Goal: Check status

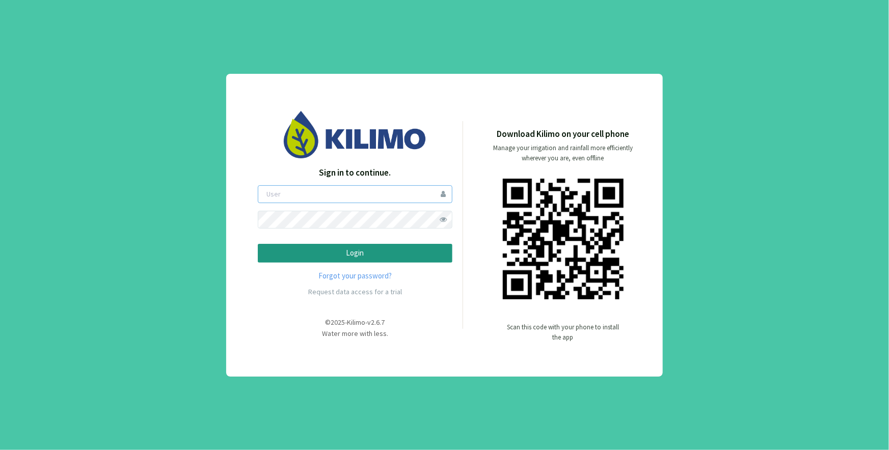
type input "[EMAIL_ADDRESS][DOMAIN_NAME]"
click at [362, 251] on p "Login" at bounding box center [355, 254] width 177 height 12
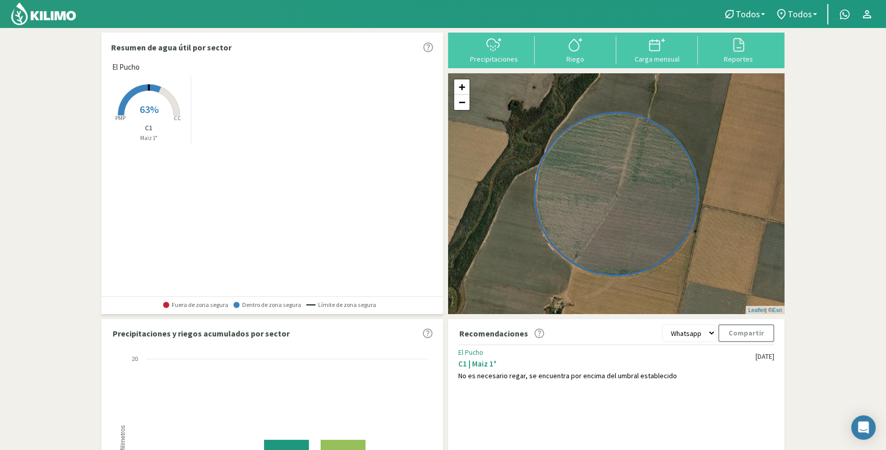
click at [143, 114] on span "63%" at bounding box center [149, 109] width 19 height 13
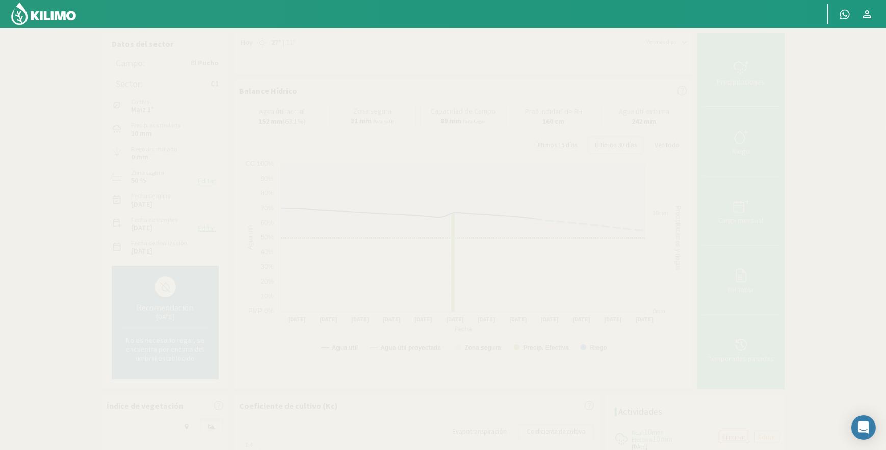
click at [569, 148] on button "Últimos 15 días" at bounding box center [555, 145] width 57 height 18
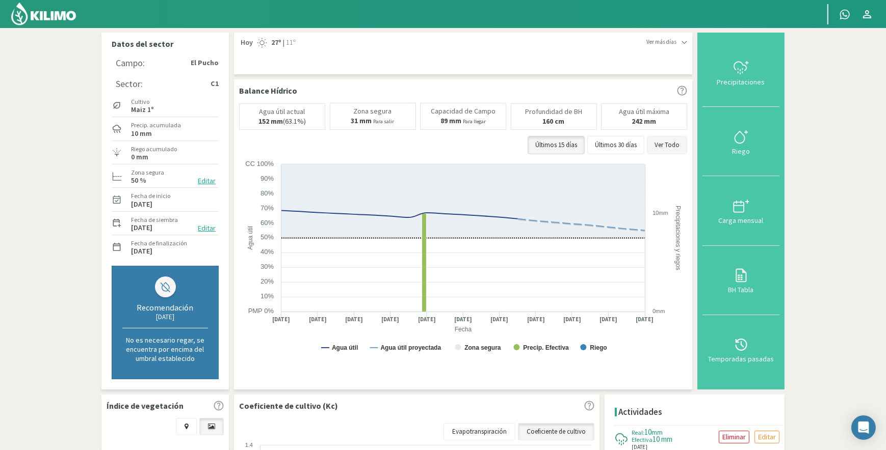
click at [668, 143] on button "Ver Todo" at bounding box center [667, 145] width 40 height 18
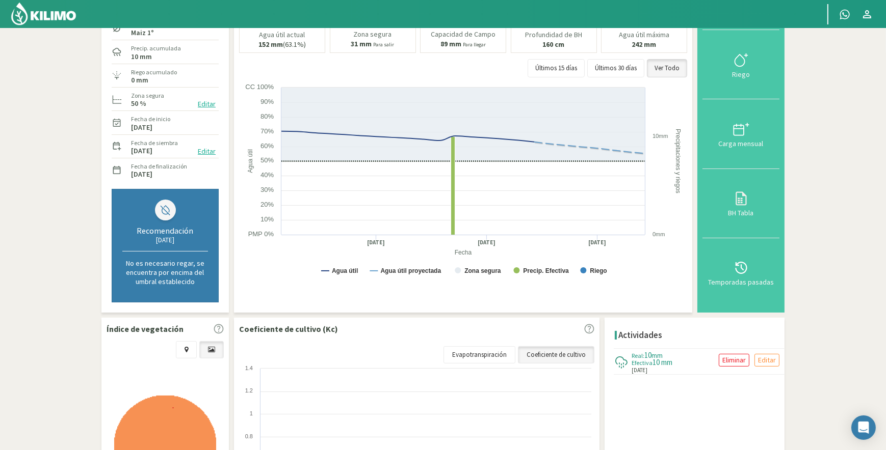
scroll to position [108, 0]
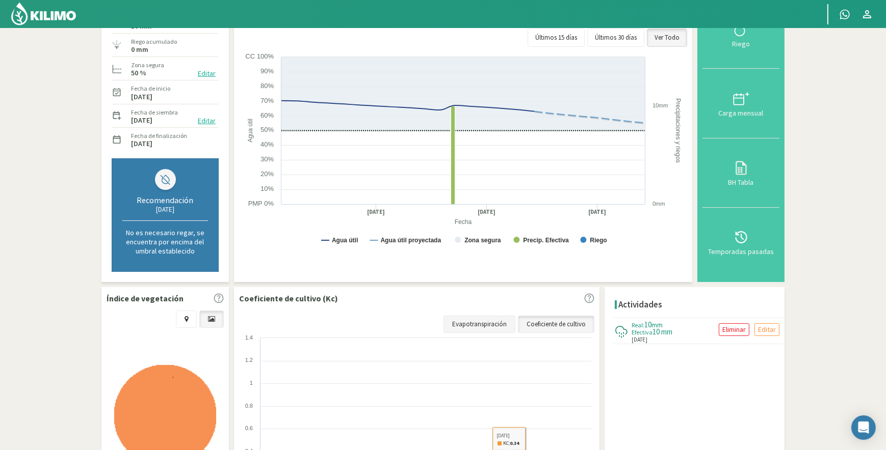
click at [488, 317] on link "Evapotranspiración" at bounding box center [479, 324] width 72 height 17
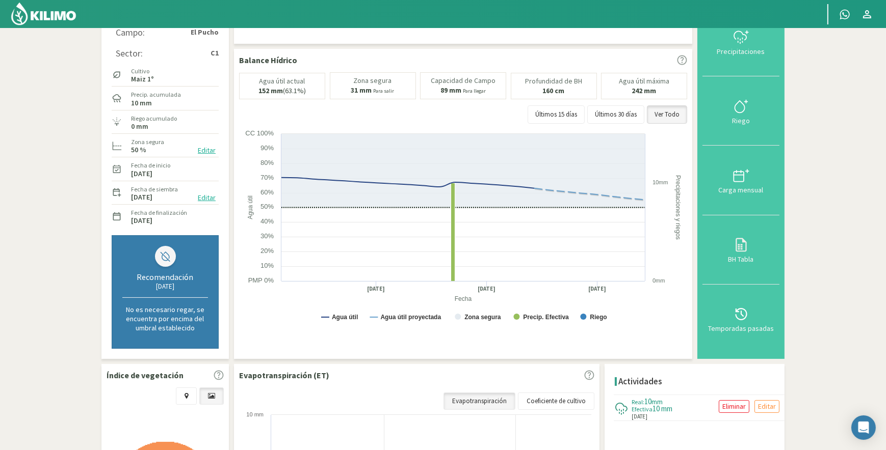
scroll to position [0, 0]
